Goal: Task Accomplishment & Management: Use online tool/utility

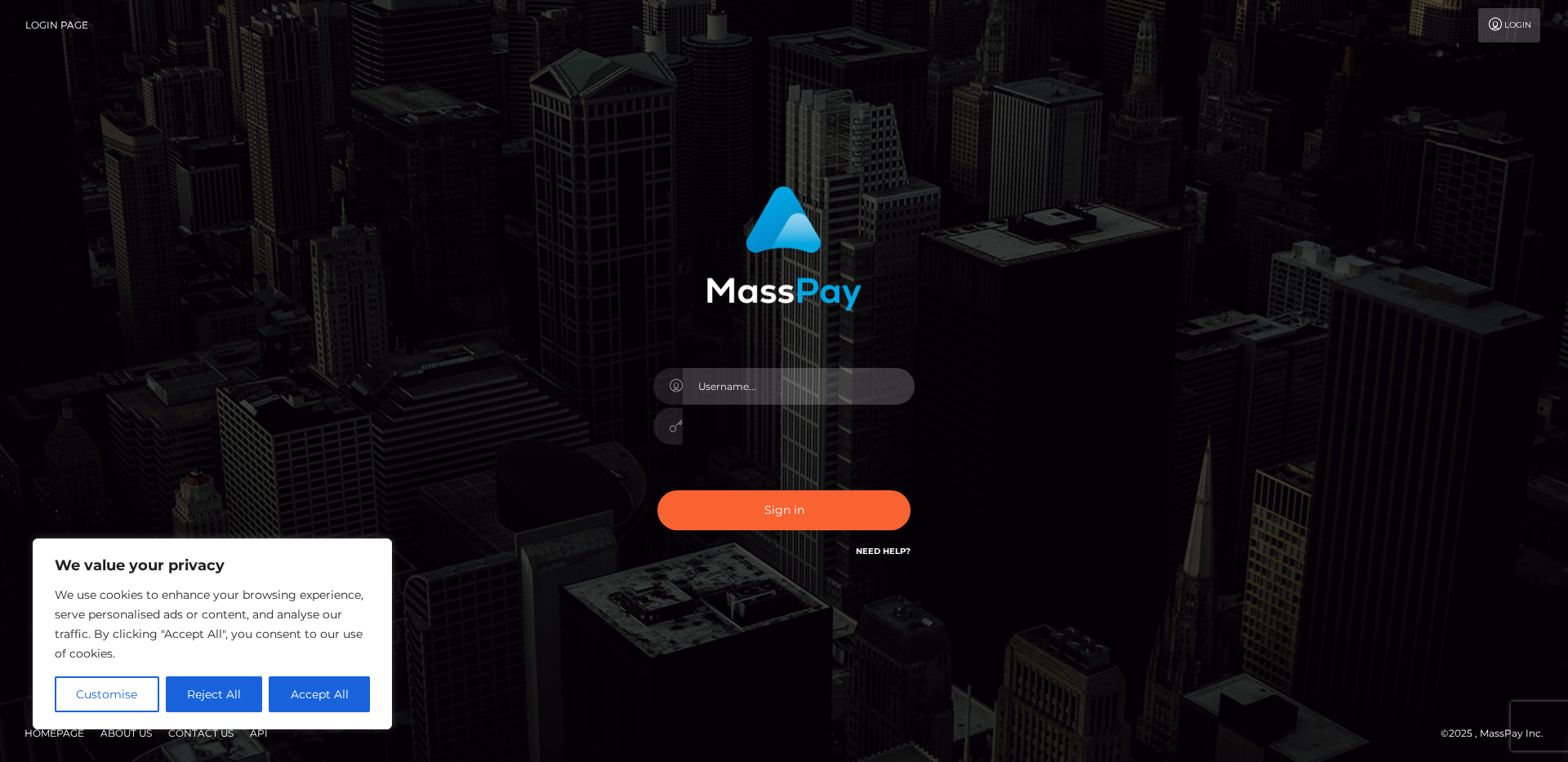
click at [912, 388] on input "text" at bounding box center [798, 386] width 232 height 37
type input "cguignard"
click at [918, 384] on div at bounding box center [783, 419] width 285 height 125
click at [912, 387] on input "text" at bounding box center [798, 386] width 232 height 37
type input "cguignard"
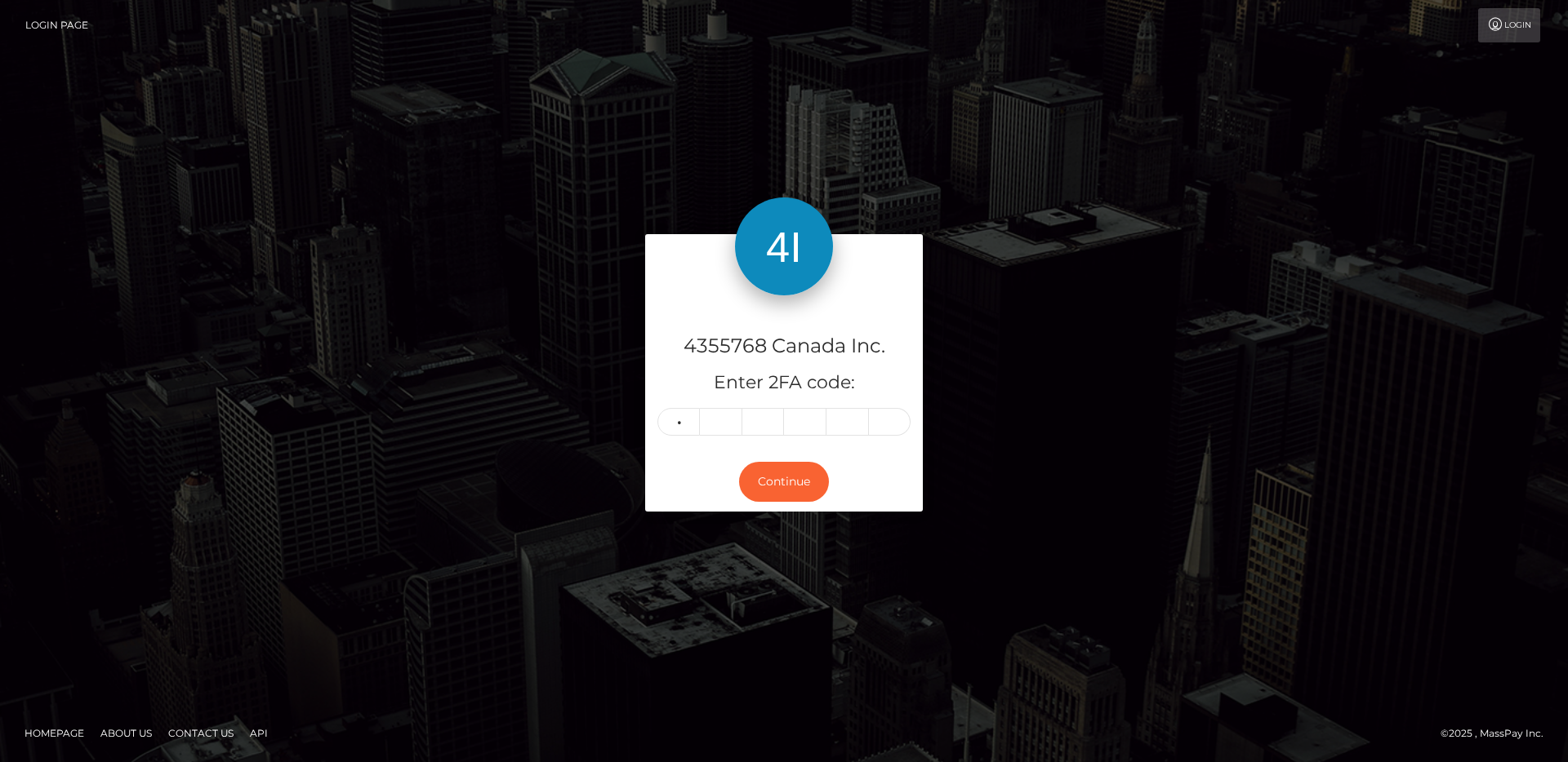
type input "3"
type input "2"
type input "6"
type input "5"
type input "3"
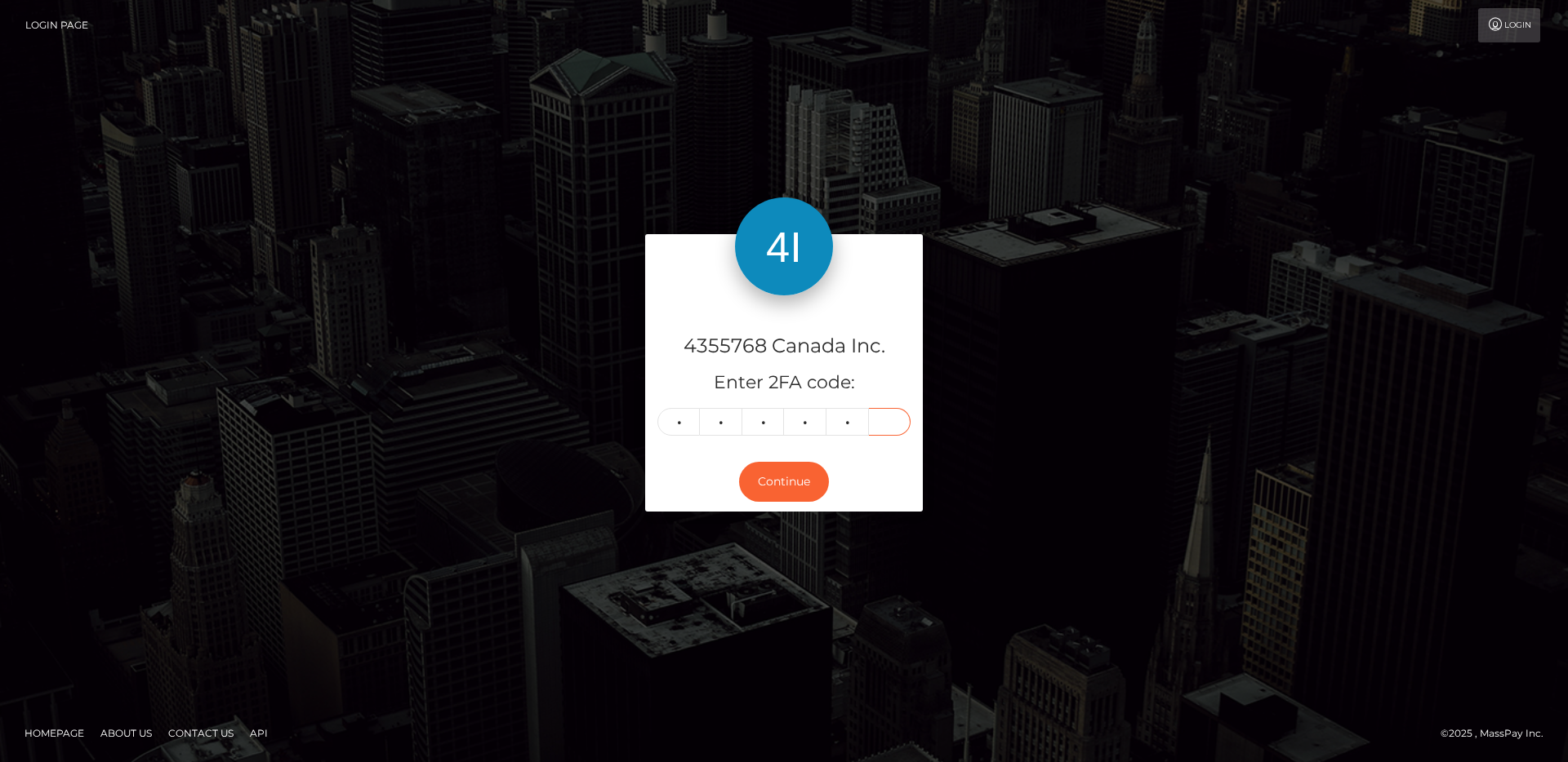
type input "6"
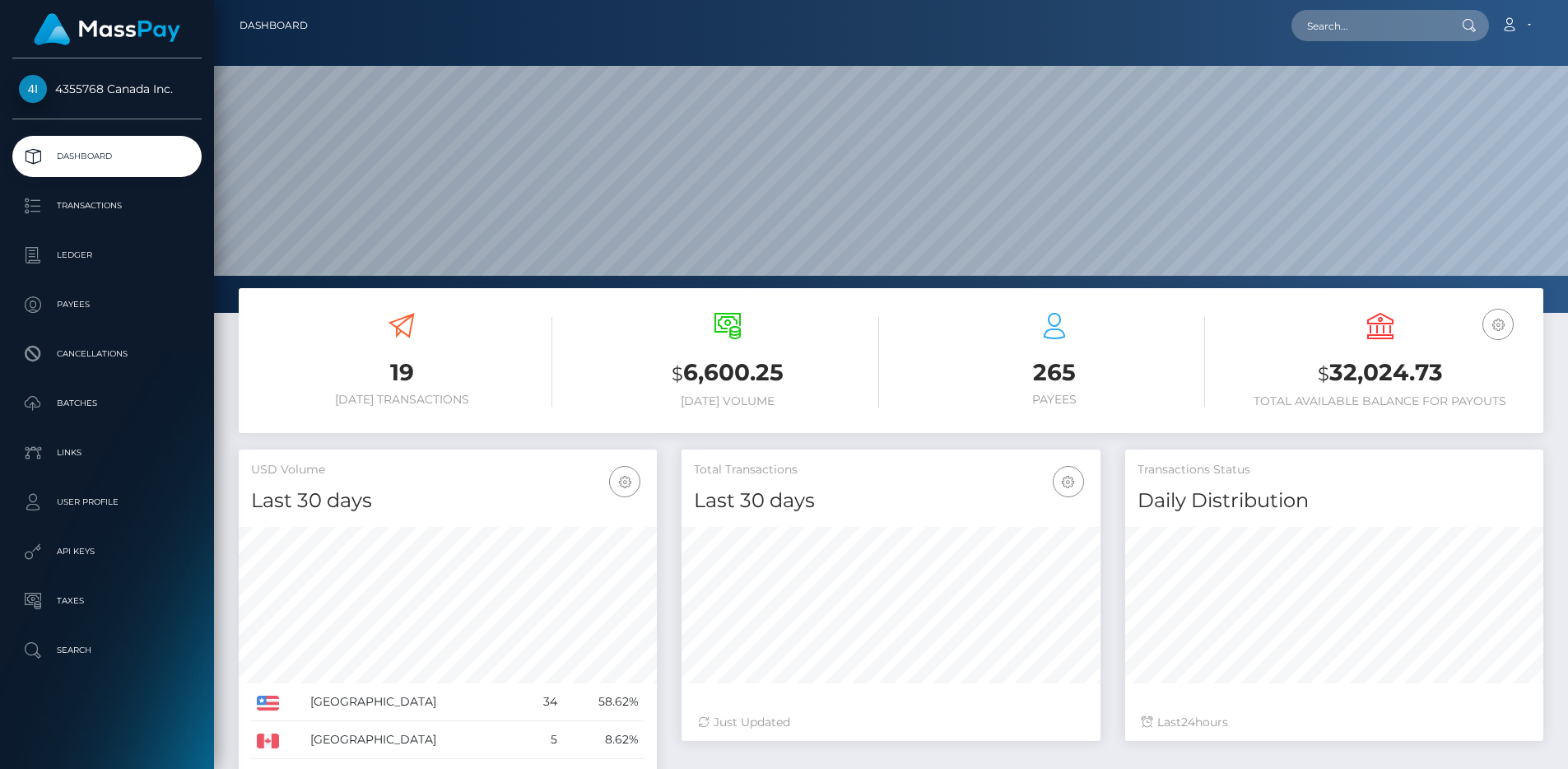
scroll to position [293, 419]
click at [154, 257] on p "Ledger" at bounding box center [107, 255] width 176 height 25
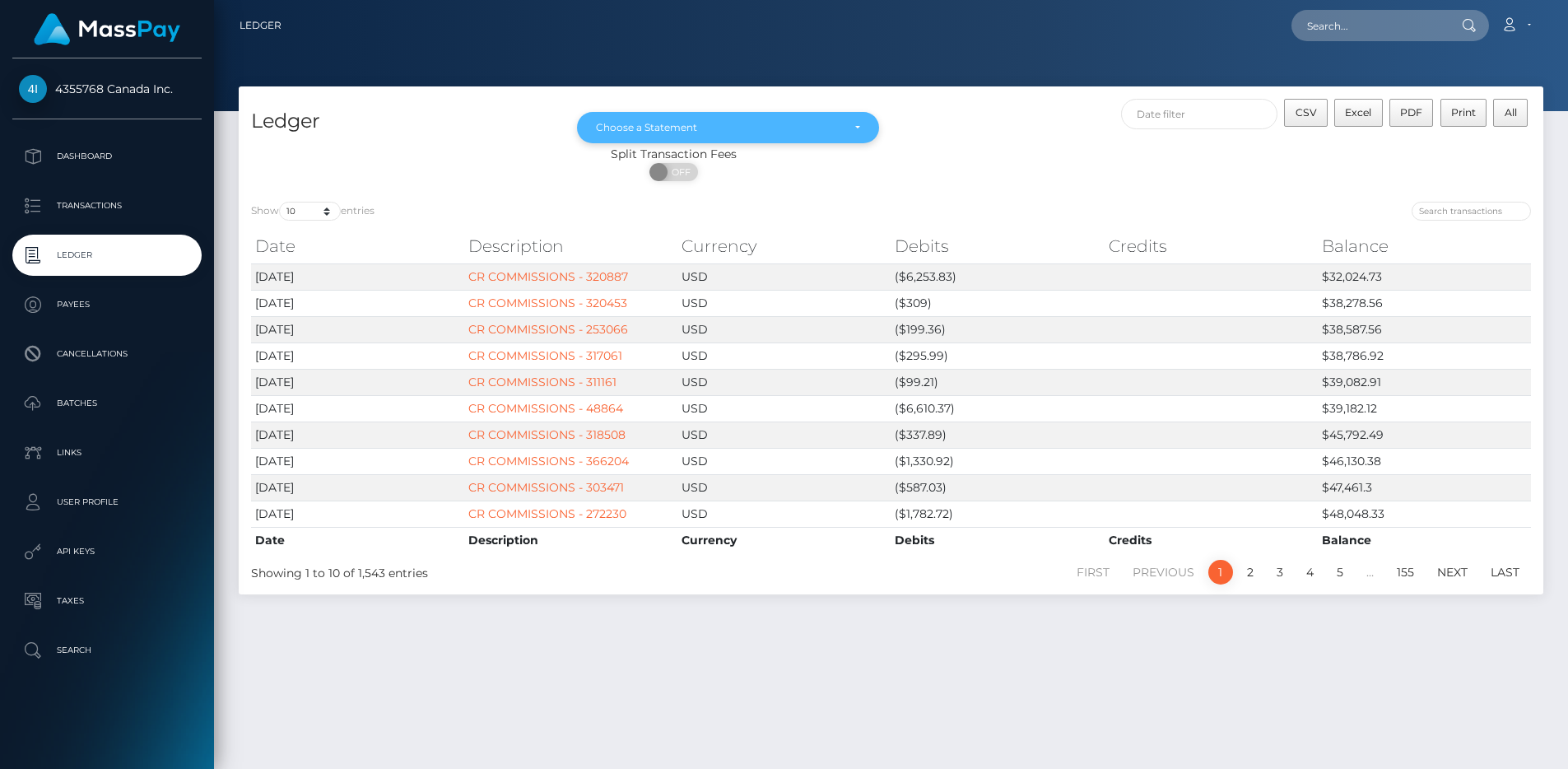
click at [859, 122] on div "Choose a Statement" at bounding box center [728, 128] width 264 height 13
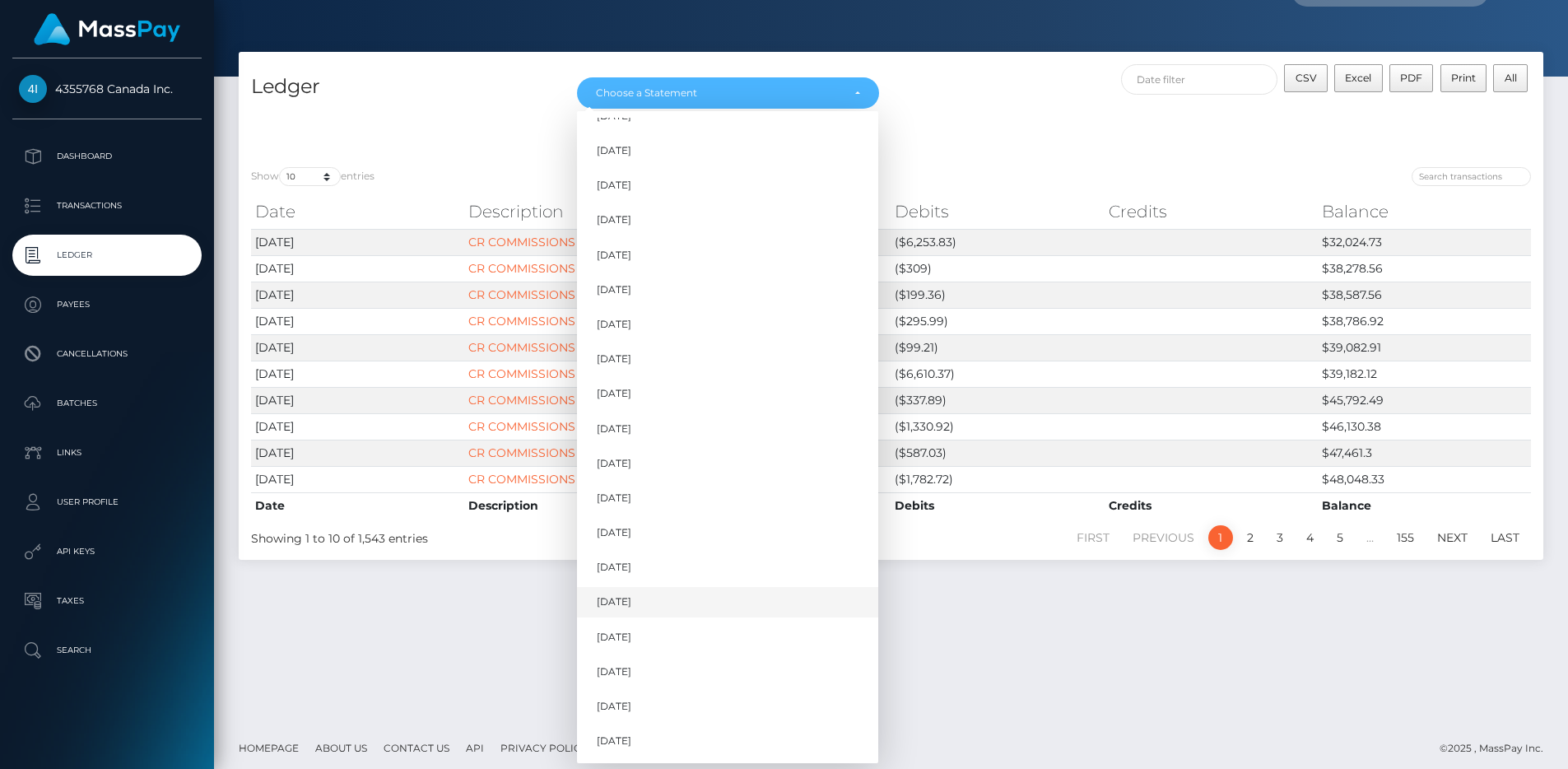
scroll to position [43, 0]
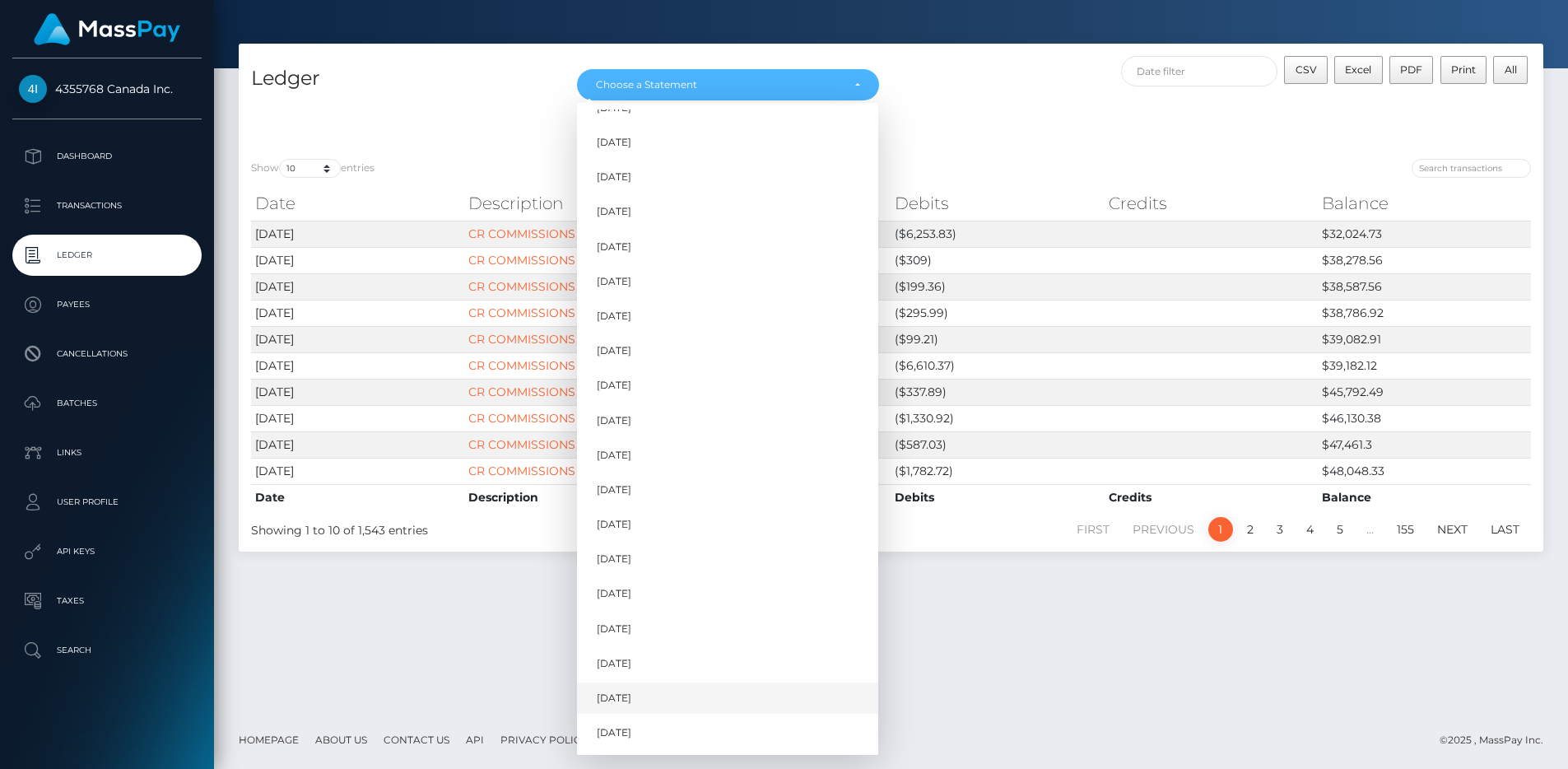
click at [708, 701] on link "Sep 2025" at bounding box center [728, 698] width 302 height 31
select select "Sep 2025"
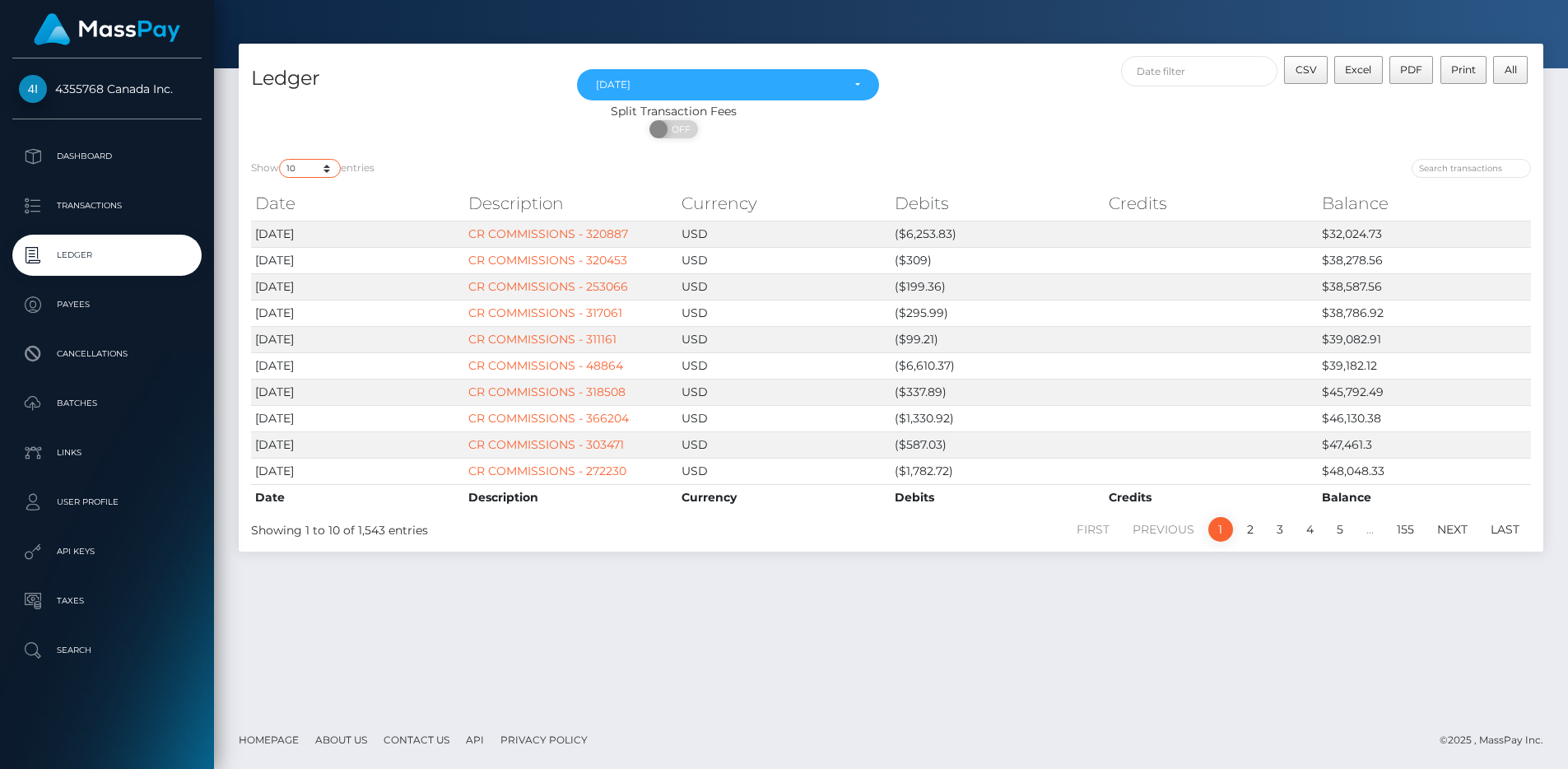
click at [314, 160] on select "10 25 50 100 250" at bounding box center [310, 168] width 62 height 19
select select "100"
click at [281, 159] on select "10 25 50 100 250" at bounding box center [310, 168] width 62 height 19
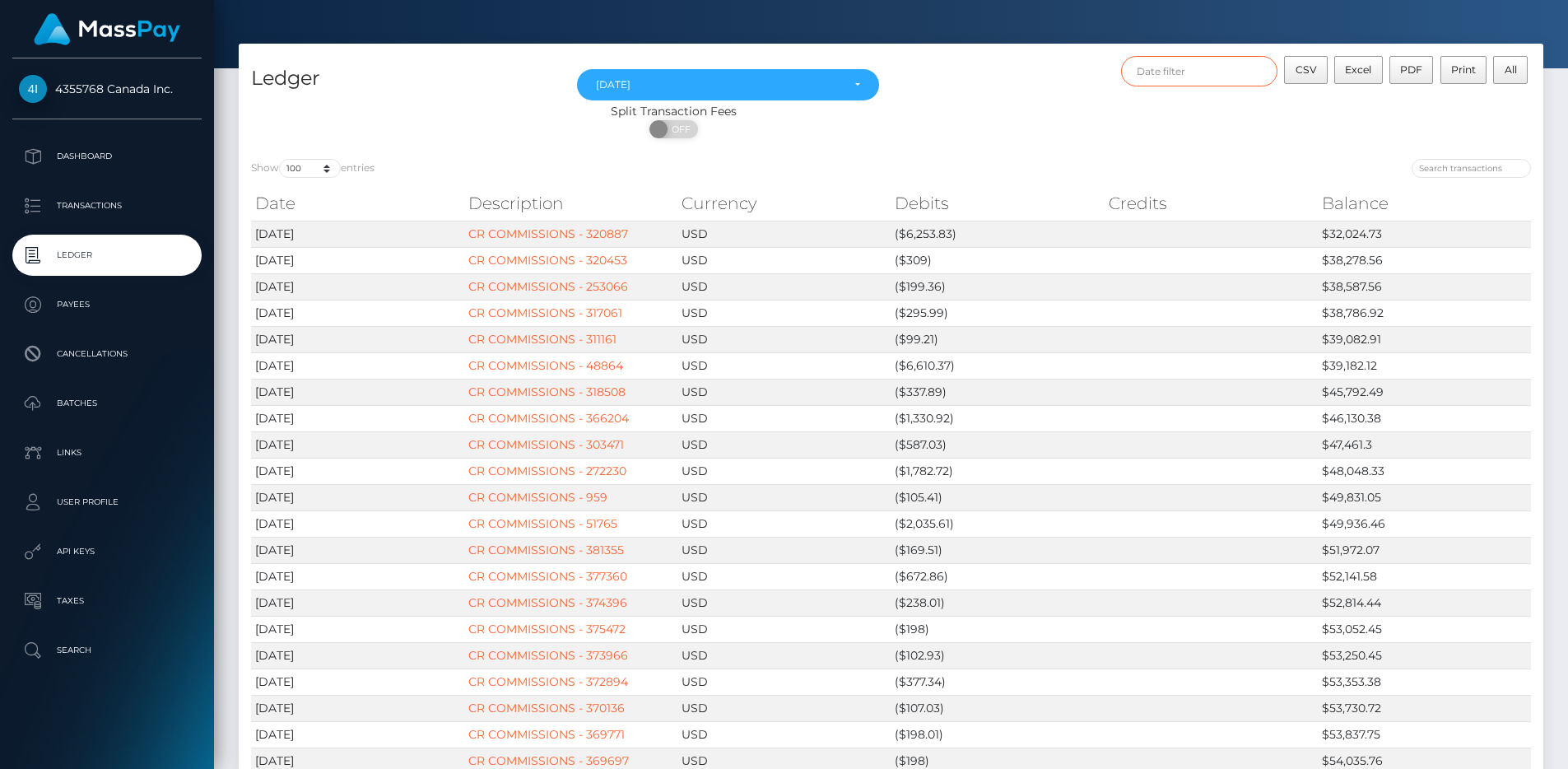
click at [1178, 77] on input "text" at bounding box center [1200, 71] width 157 height 31
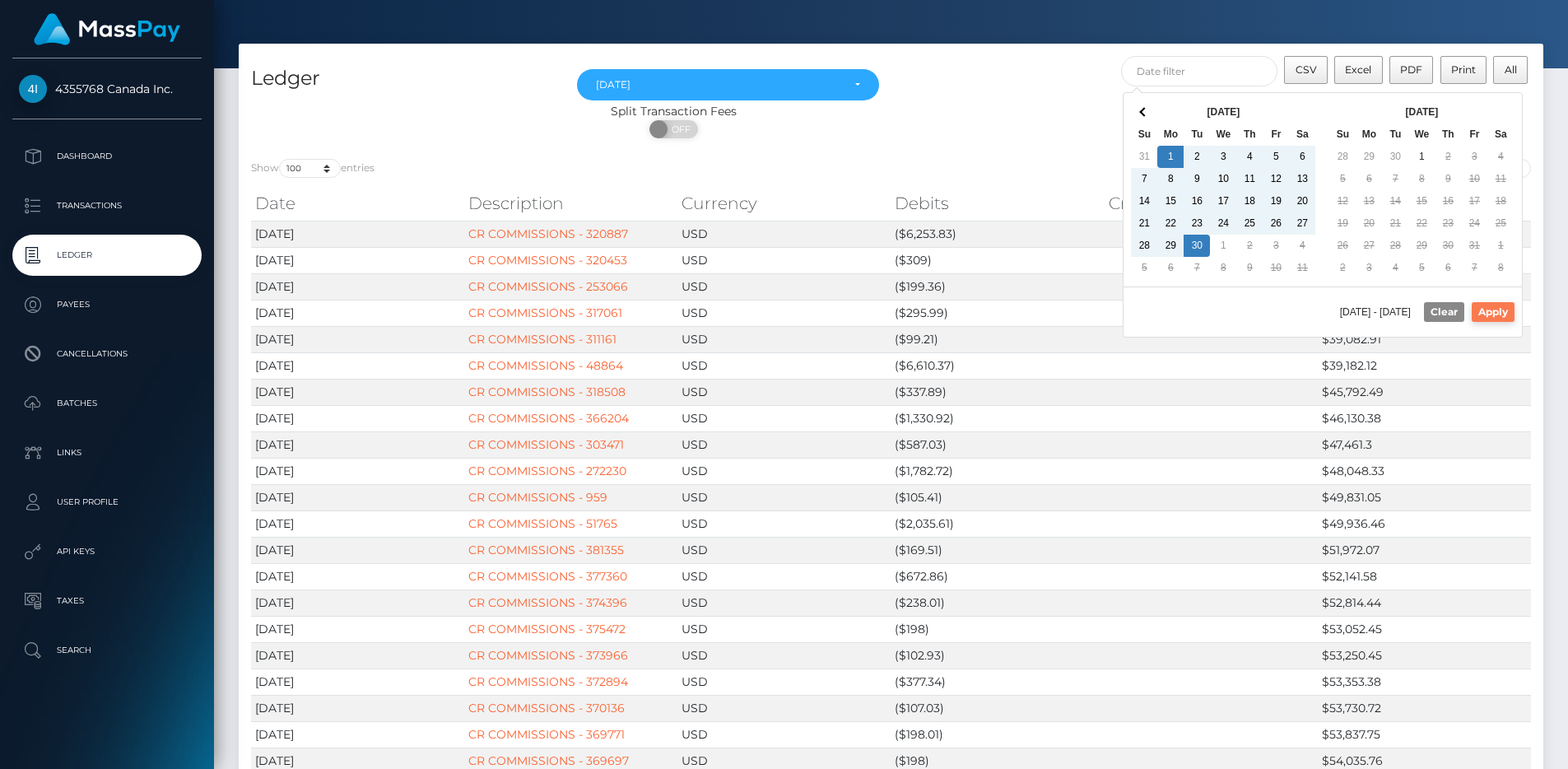
click at [1495, 317] on button "Apply" at bounding box center [1493, 312] width 43 height 20
type input "09/01/2025 - 09/30/2025"
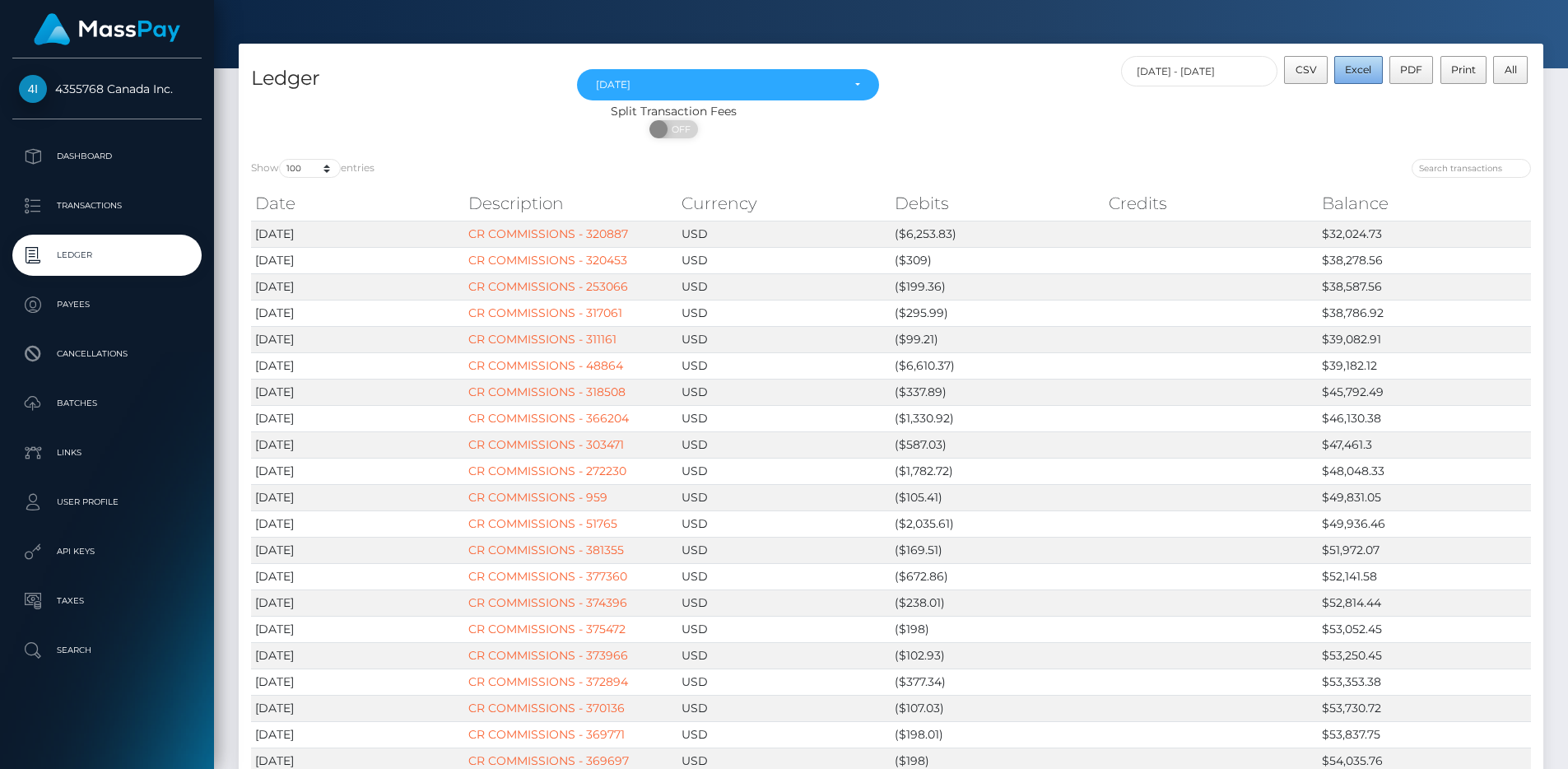
click at [1366, 75] on span "Excel" at bounding box center [1358, 70] width 26 height 12
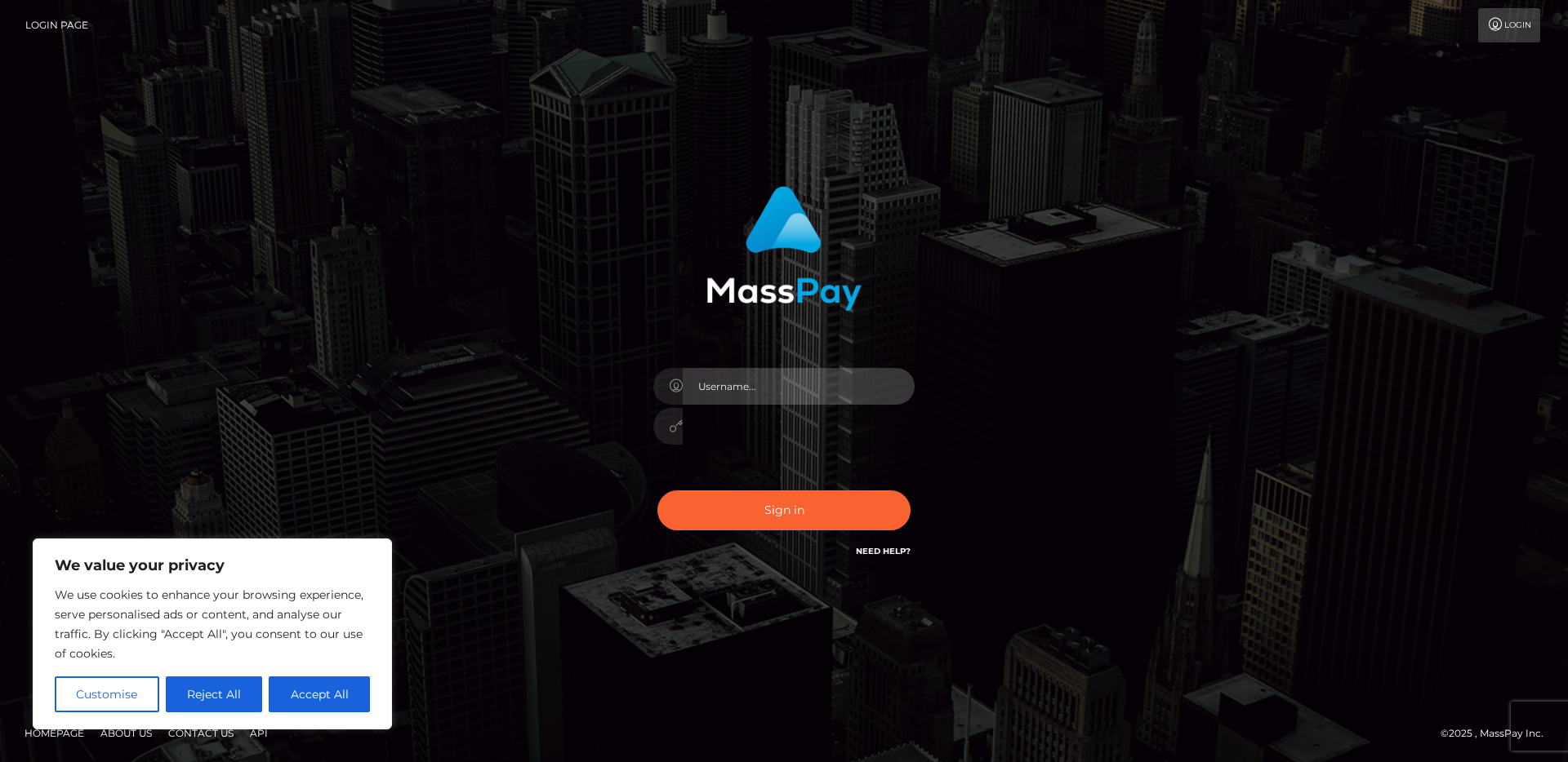
click at [908, 386] on input "text" at bounding box center [798, 386] width 232 height 37
